Goal: Check status

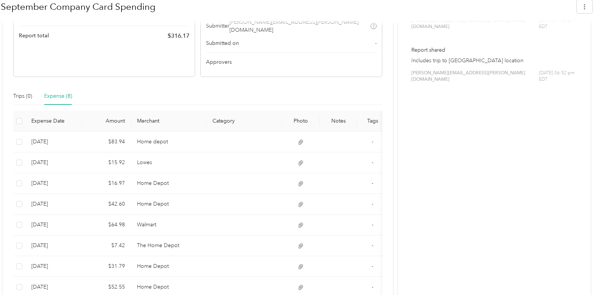
scroll to position [251, 0]
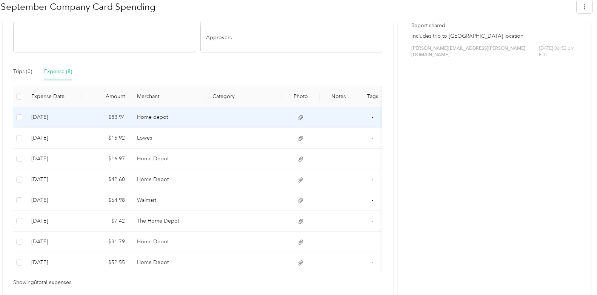
click at [300, 114] on icon at bounding box center [300, 117] width 7 height 7
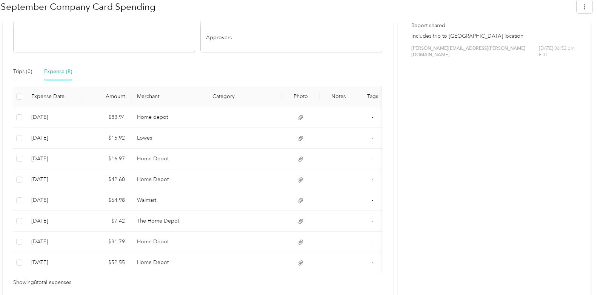
click at [492, 113] on div "Activity and Comments Report shared Check out the easiest way to reimburse mile…" at bounding box center [494, 93] width 192 height 408
